Goal: Obtain resource: Obtain resource

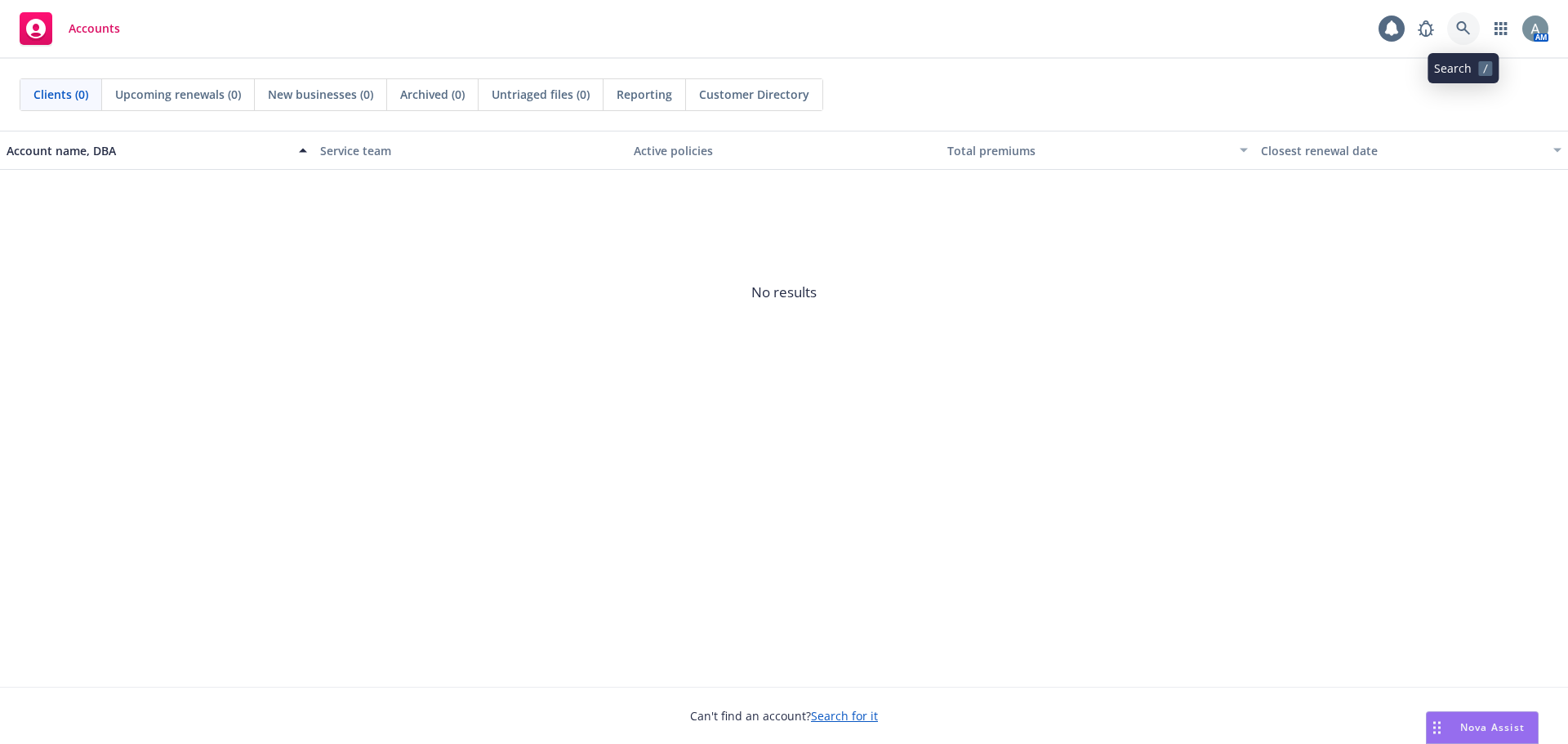
click at [1454, 27] on link at bounding box center [1464, 29] width 33 height 33
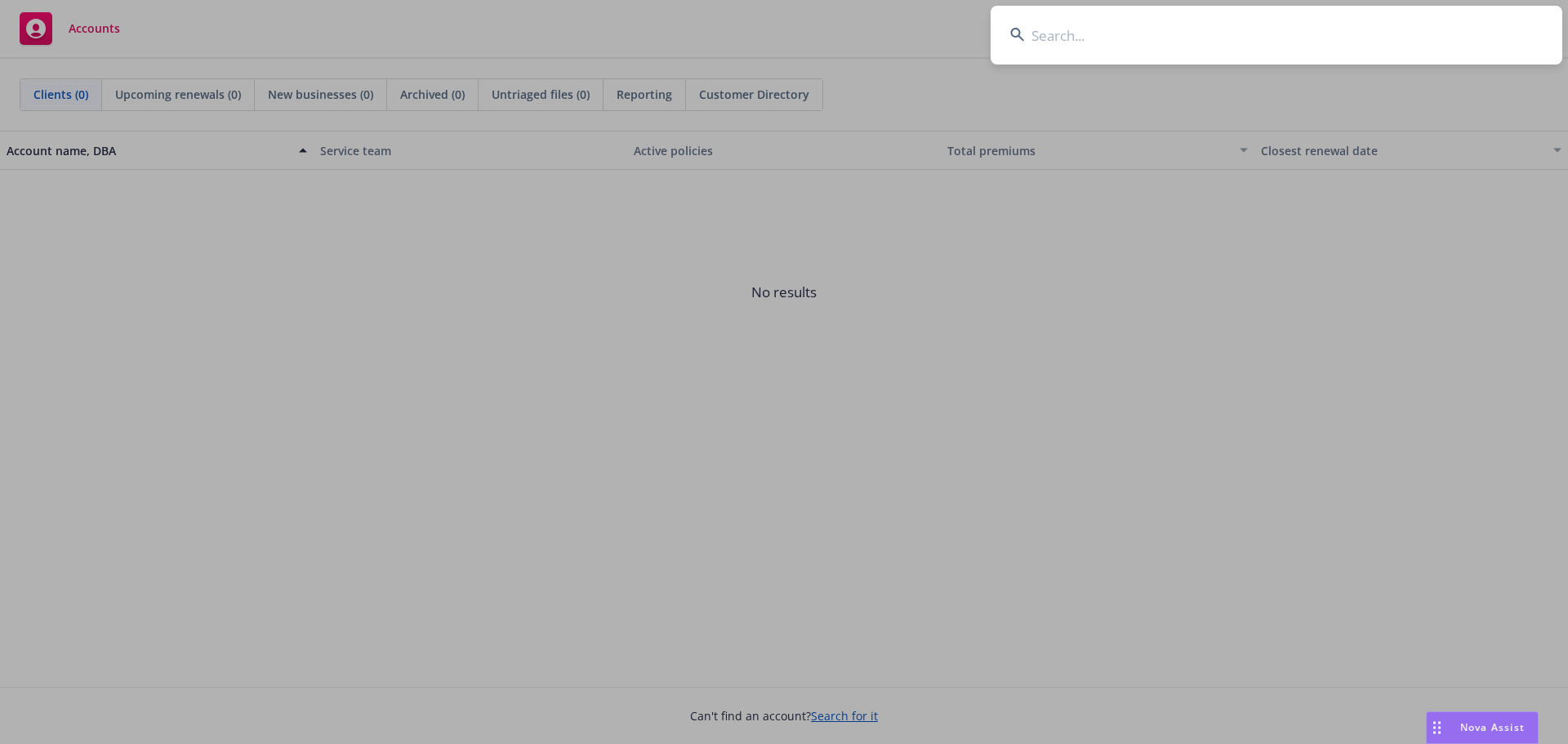
click at [1149, 38] on input at bounding box center [1277, 34] width 572 height 58
type input "d"
type input "r"
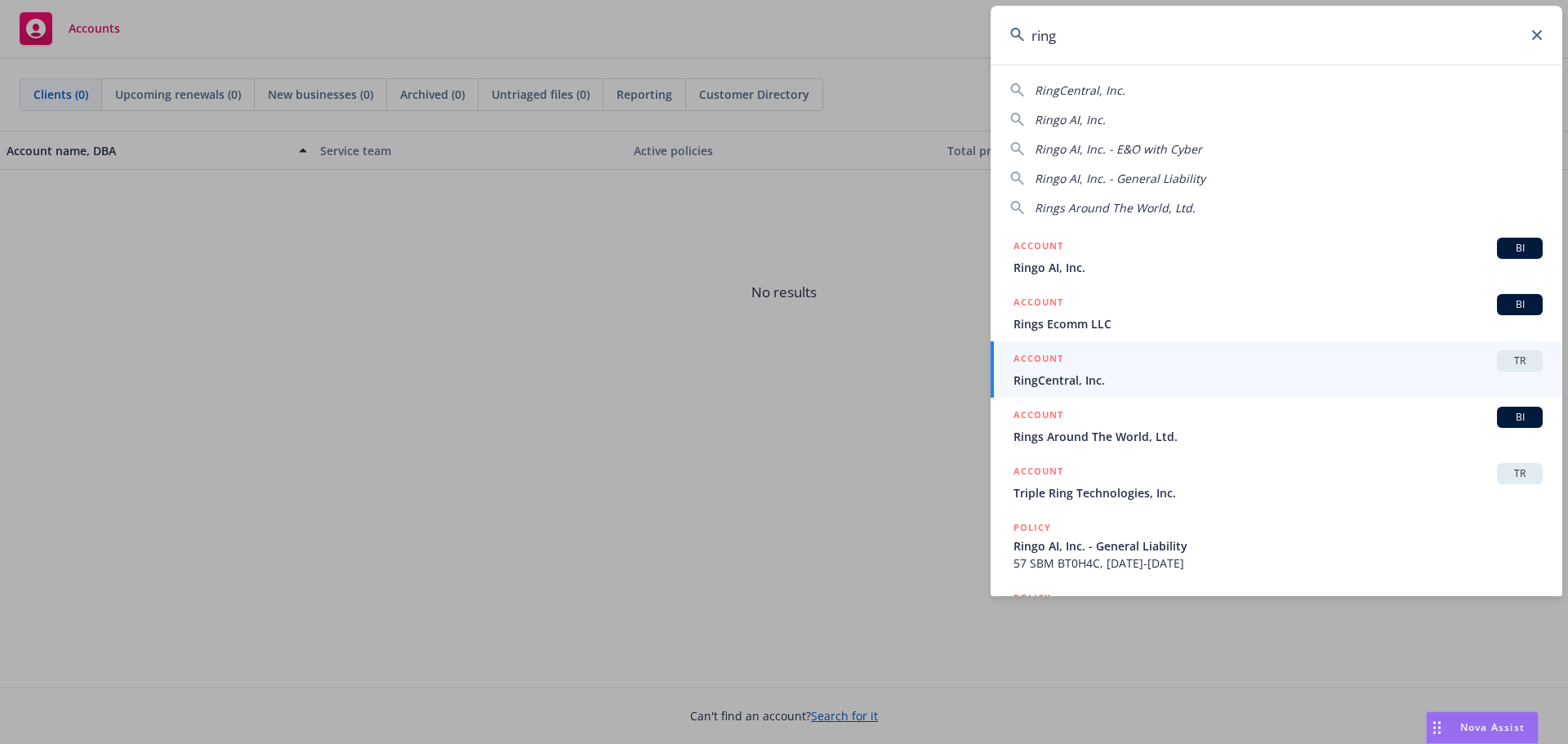
type input "ring"
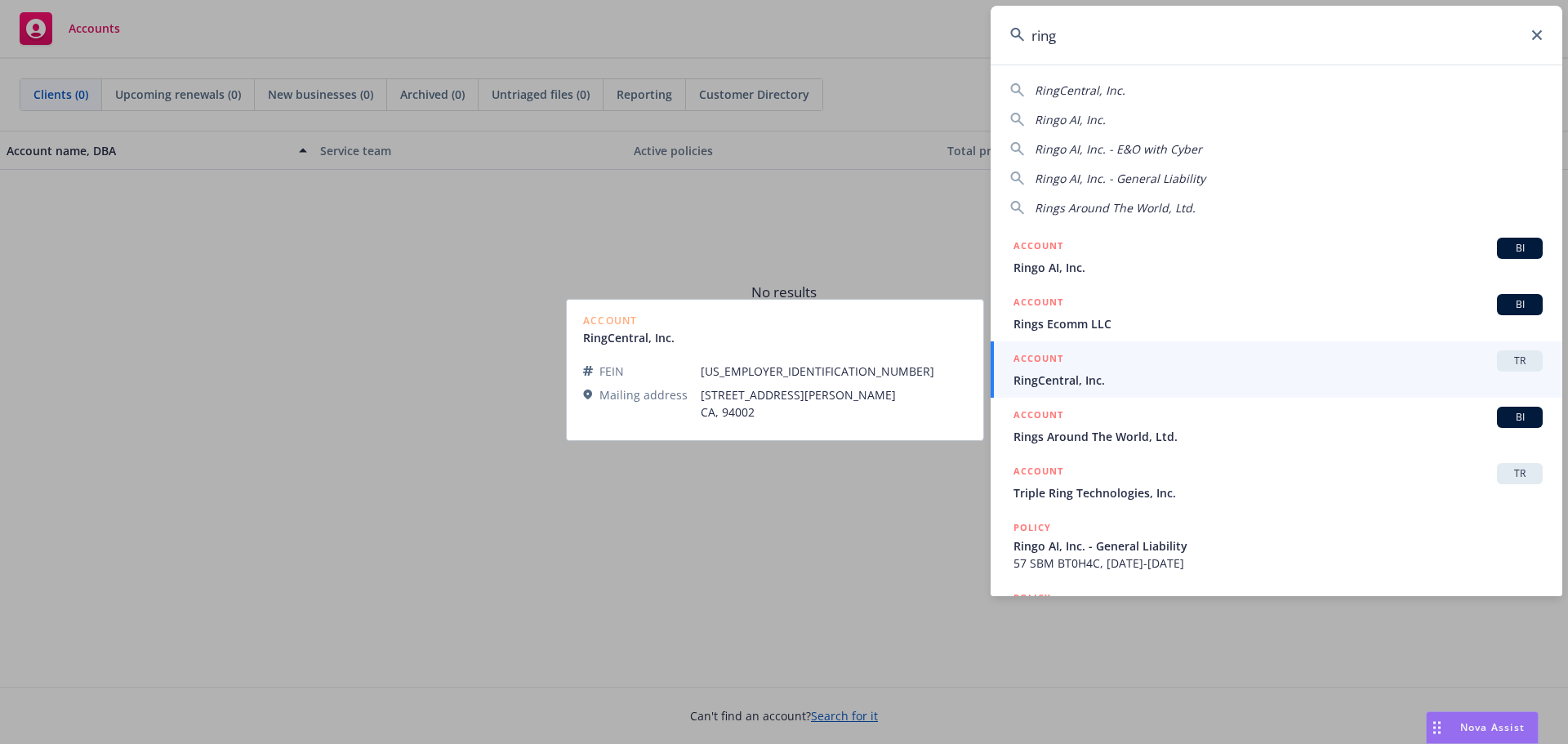
click at [1115, 370] on div "ACCOUNT TR" at bounding box center [1278, 361] width 529 height 21
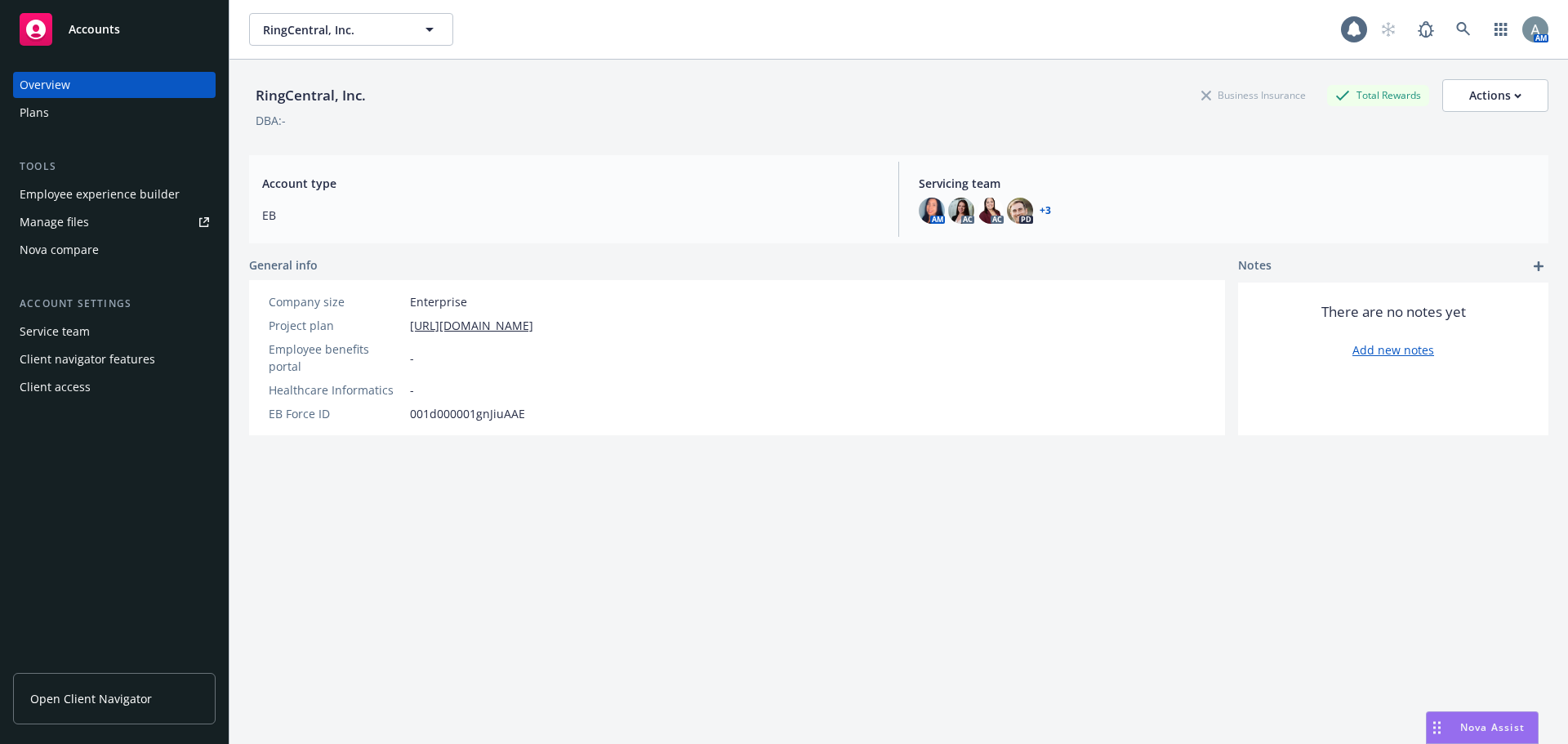
click at [74, 219] on div "Manage files" at bounding box center [54, 222] width 70 height 26
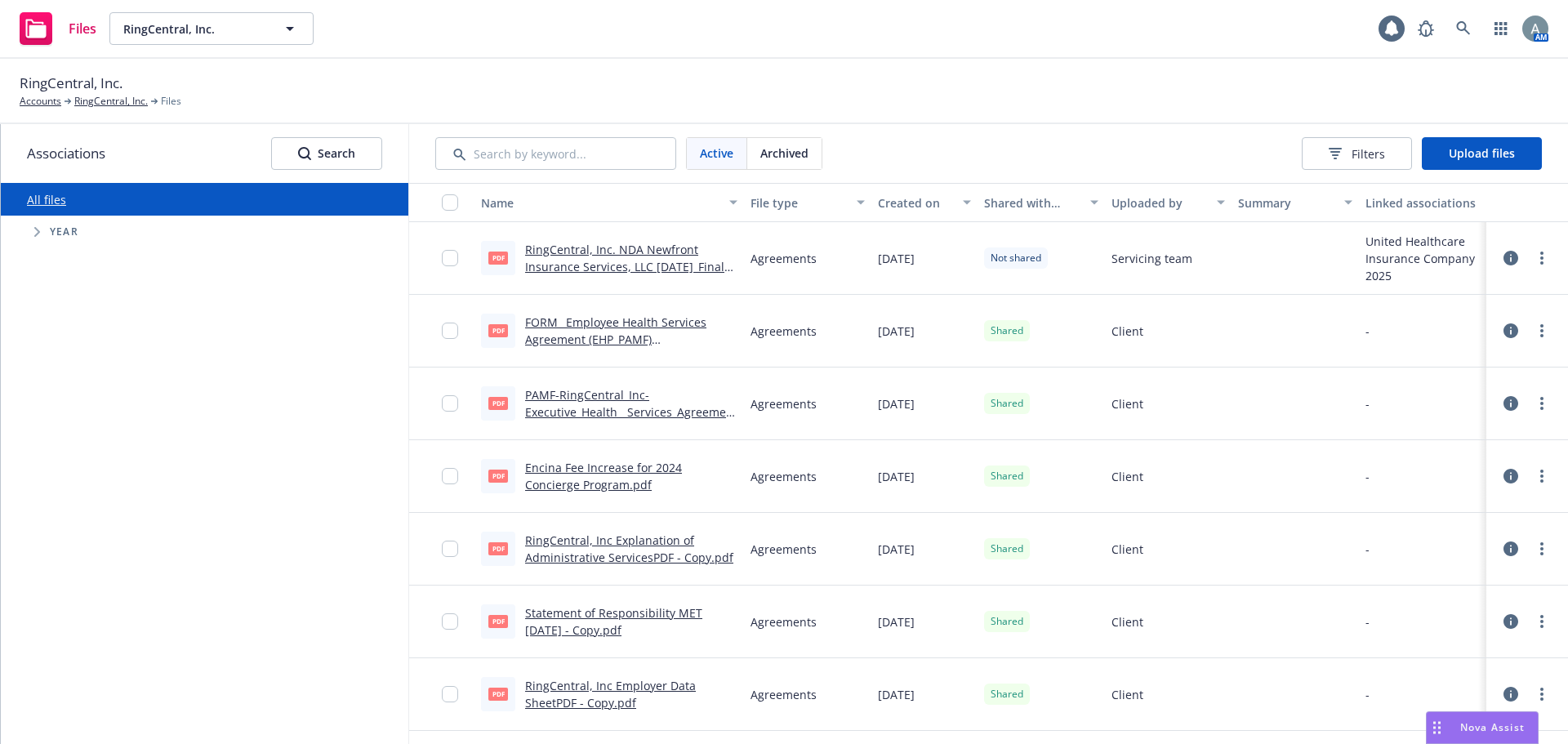
click at [623, 468] on link "Encina Fee Increase for 2024 Concierge Program.pdf" at bounding box center [604, 476] width 157 height 33
click at [599, 412] on link "PAMF-RingCentral_Inc-Executive_Health__Services_Agreement_(01591587xBA01C).DOCX…" at bounding box center [631, 412] width 212 height 50
click at [599, 332] on link "FORM_ Employee Health Services Agreement (EHP_PAMF) (01244275.DOCX-2).pdf" at bounding box center [616, 339] width 182 height 50
click at [596, 469] on link "Encina Fee Increase for 2024 Concierge Program.pdf" at bounding box center [604, 476] width 157 height 33
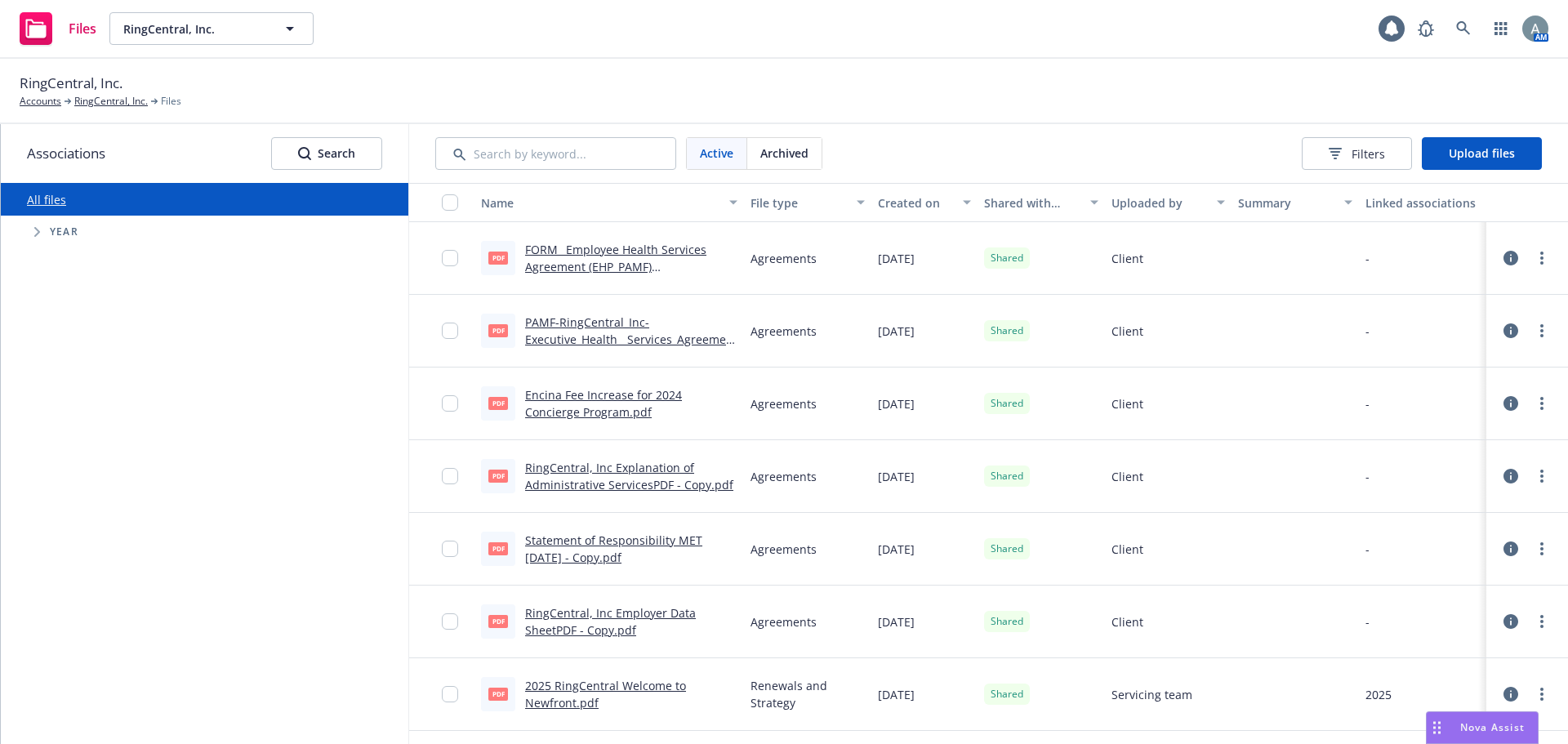
scroll to position [81, 0]
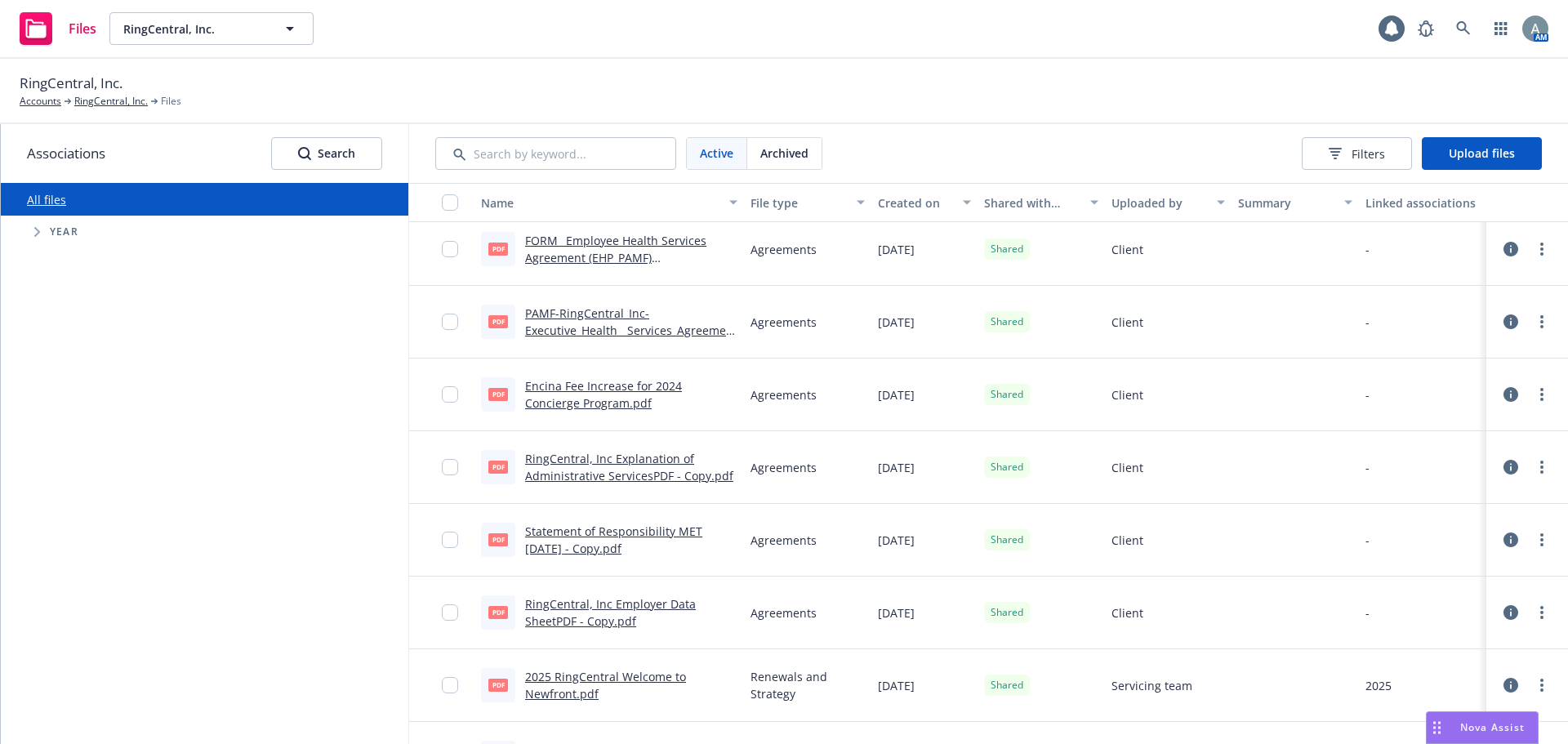
click at [618, 616] on link "RingCentral, Inc Employer Data SheetPDF - Copy.pdf" at bounding box center [610, 612] width 170 height 33
click at [601, 463] on link "RingCentral, Inc Explanation of Administrative ServicesPDF - Copy.pdf" at bounding box center [629, 467] width 209 height 33
click at [592, 390] on link "Encina Fee Increase for 2024 Concierge Program.pdf" at bounding box center [604, 394] width 157 height 33
click at [602, 328] on link "PAMF-RingCentral_Inc-Executive_Health__Services_Agreement_(01591587xBA01C).DOCX…" at bounding box center [631, 330] width 212 height 50
click at [602, 249] on div "FORM_ Employee Health Services Agreement (EHP_PAMF) (01244275.DOCX-2).pdf" at bounding box center [631, 250] width 212 height 34
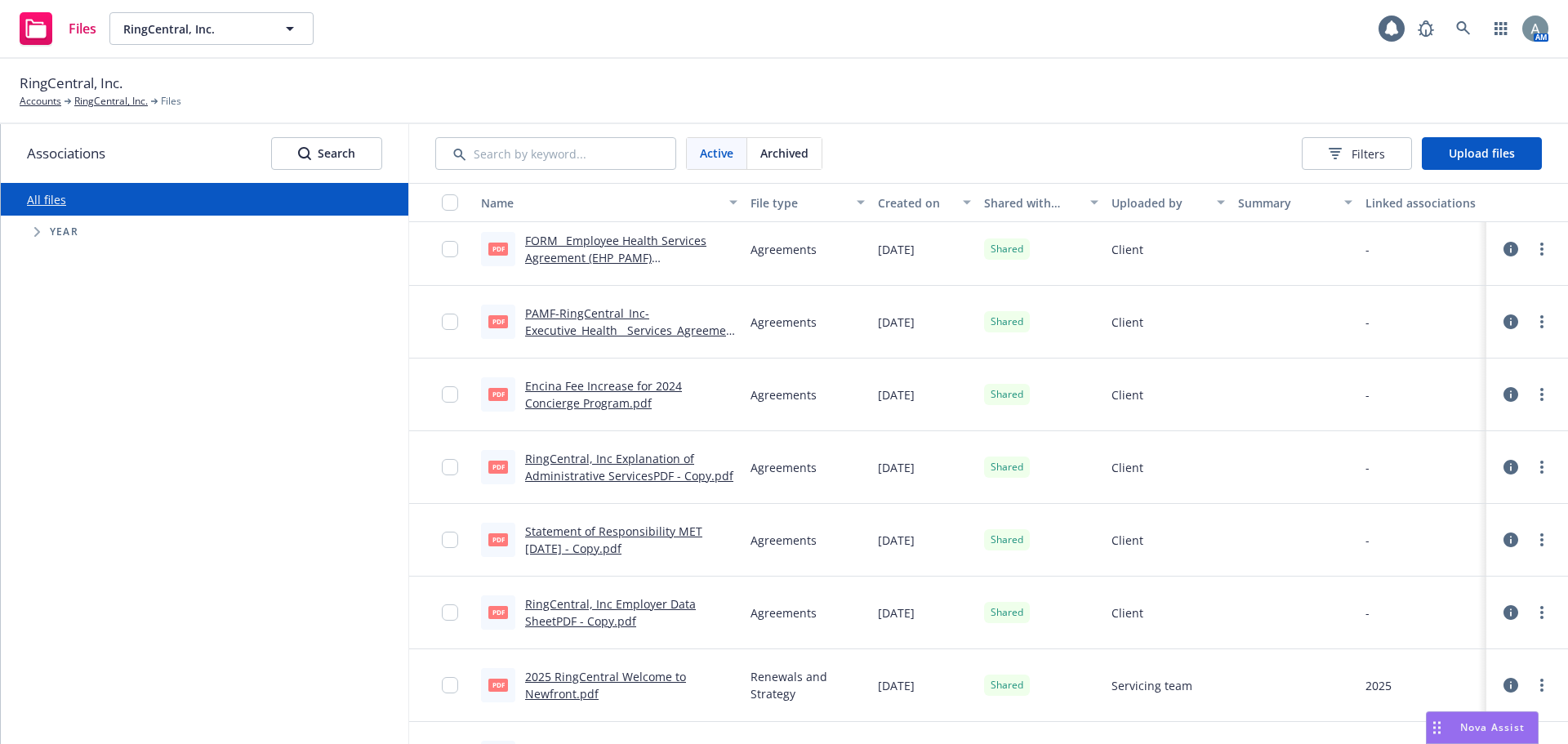
click at [607, 263] on link "FORM_ Employee Health Services Agreement (EHP_PAMF) (01244275.DOCX-2).pdf" at bounding box center [616, 257] width 182 height 50
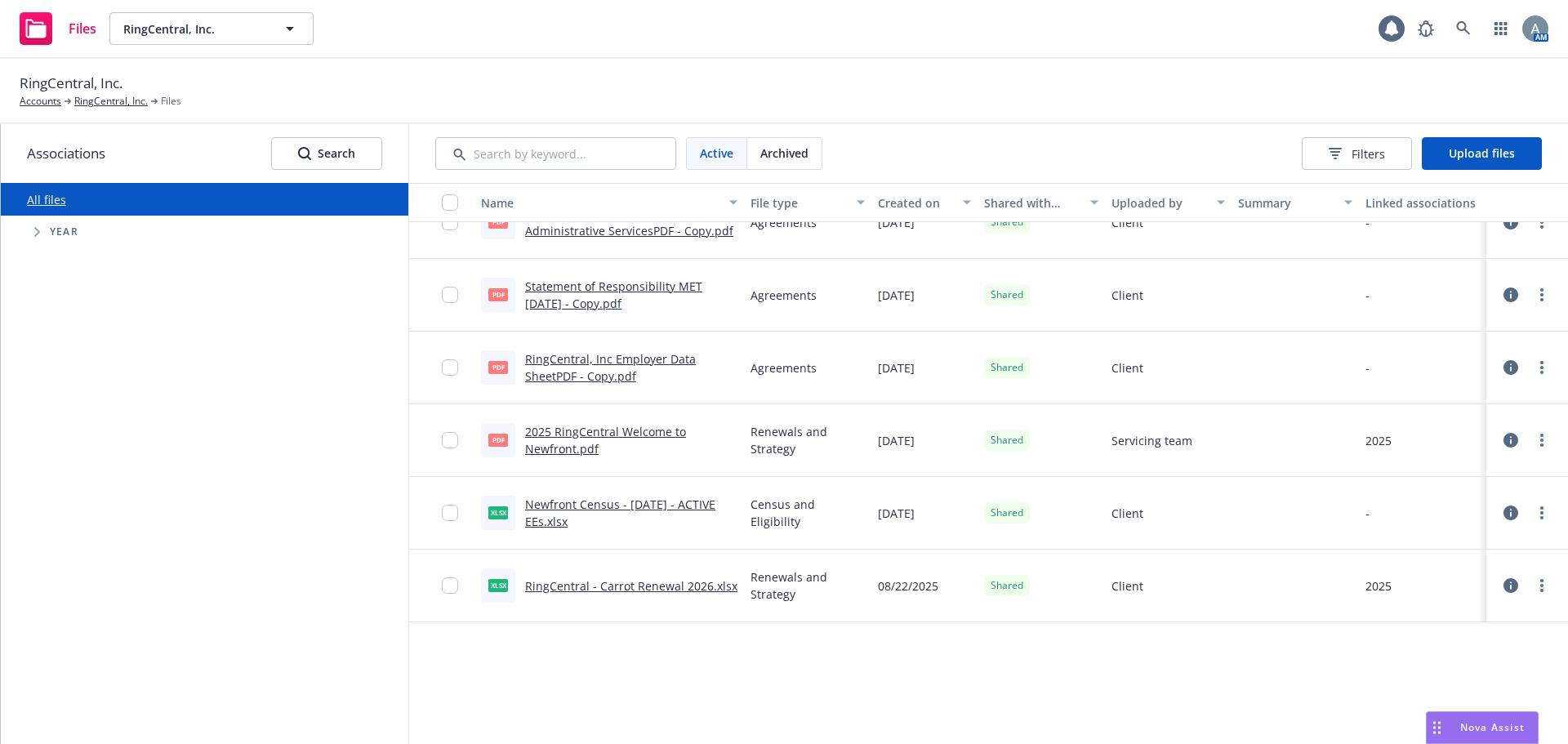
scroll to position [0, 0]
